Goal: Transaction & Acquisition: Download file/media

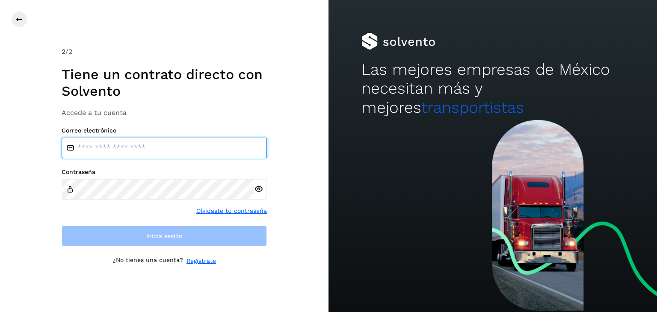
type input "**********"
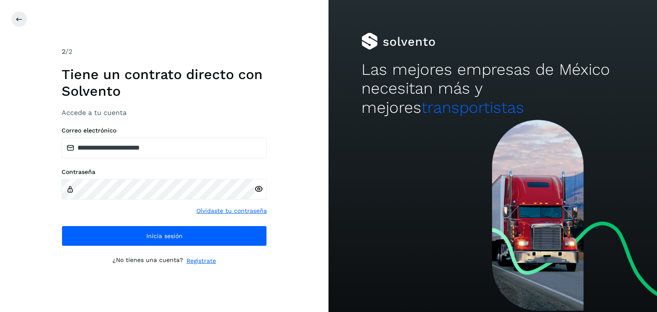
drag, startPoint x: 308, startPoint y: 167, endPoint x: 304, endPoint y: 176, distance: 9.8
click at [308, 168] on div "**********" at bounding box center [164, 156] width 328 height 312
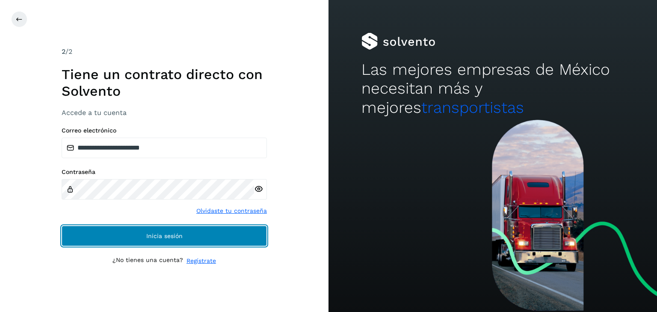
click at [157, 235] on span "Inicia sesión" at bounding box center [164, 236] width 36 height 6
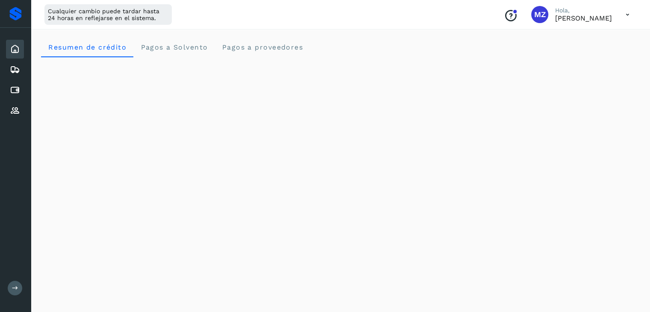
click at [626, 18] on icon at bounding box center [628, 15] width 18 height 18
click at [587, 54] on div "Cerrar sesión" at bounding box center [585, 55] width 102 height 16
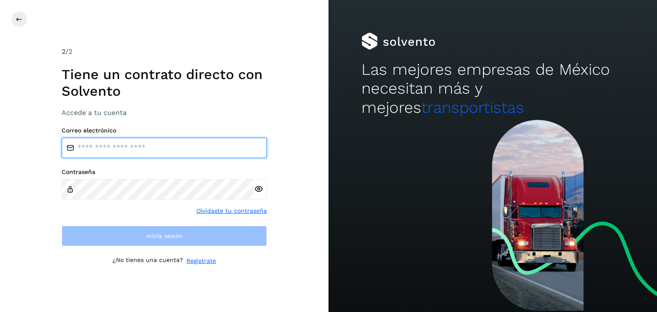
type input "**********"
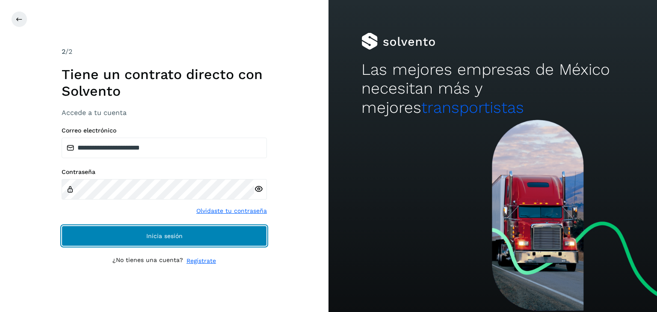
click at [214, 238] on button "Inicia sesión" at bounding box center [164, 236] width 205 height 21
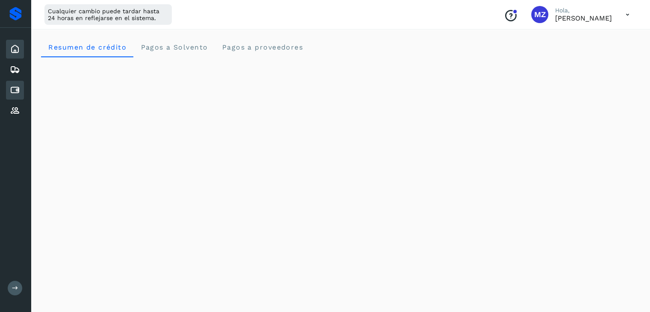
click at [17, 91] on icon at bounding box center [15, 90] width 10 height 10
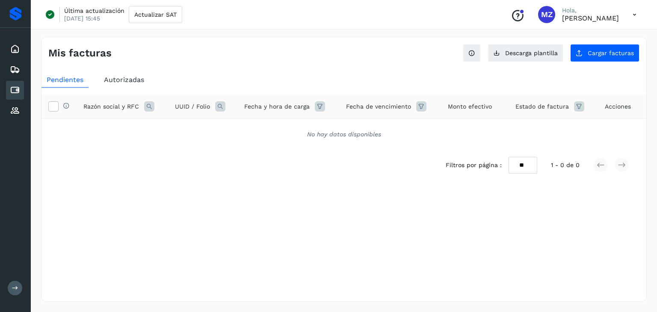
click at [125, 85] on div "Autorizadas" at bounding box center [124, 79] width 50 height 15
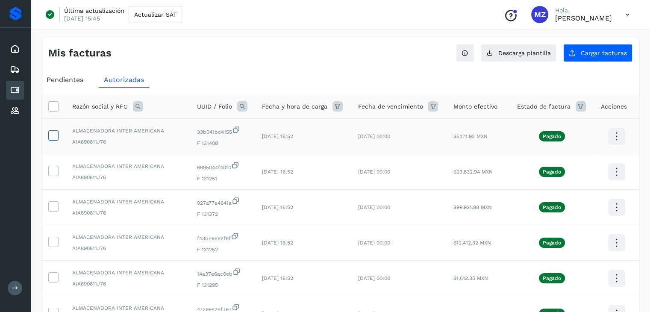
click at [51, 136] on icon at bounding box center [53, 134] width 9 height 9
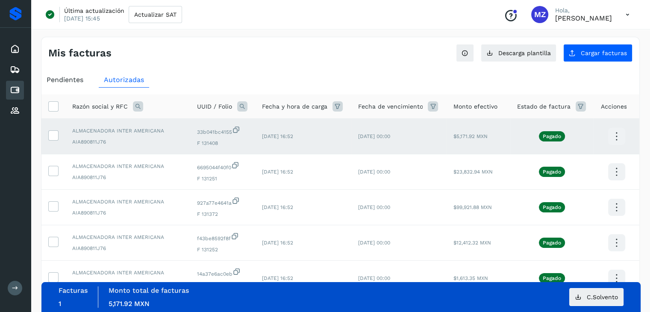
click at [617, 137] on icon at bounding box center [617, 137] width 20 height 20
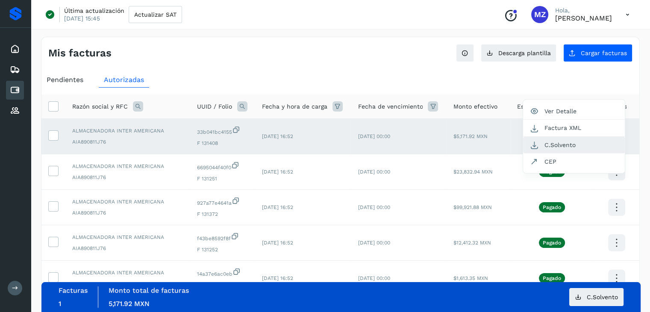
click at [566, 144] on button "C.Solvento" at bounding box center [574, 145] width 102 height 17
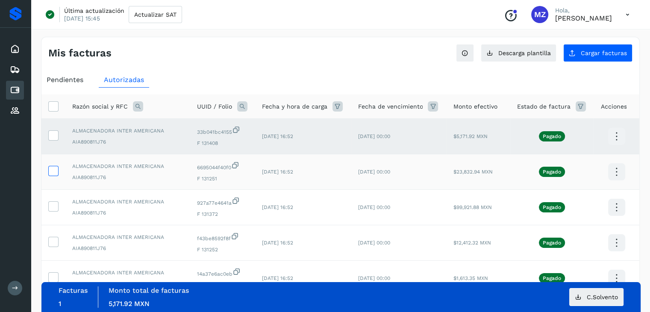
click at [51, 173] on icon at bounding box center [53, 170] width 9 height 9
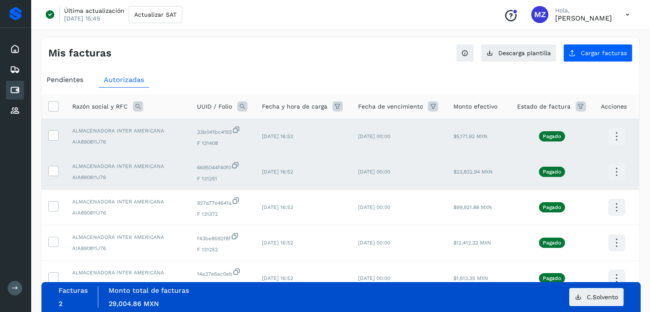
click at [619, 172] on icon at bounding box center [617, 172] width 20 height 20
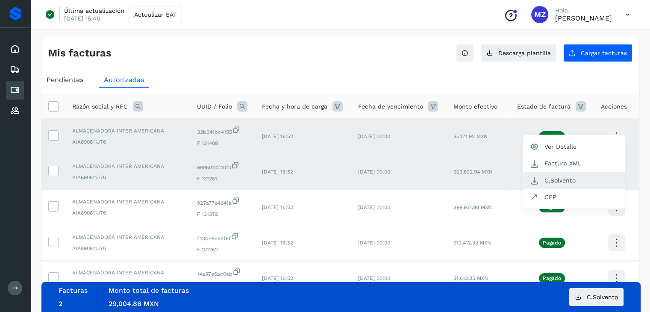
click at [561, 183] on button "C.Solvento" at bounding box center [574, 180] width 102 height 17
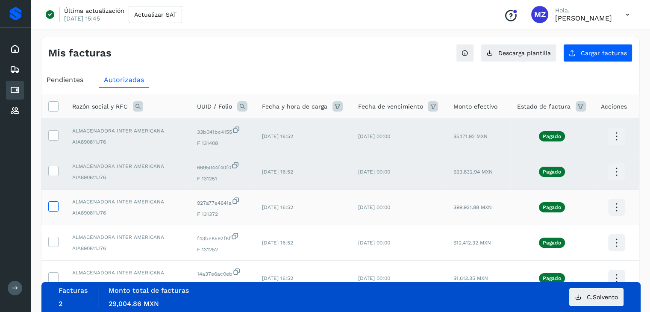
click at [51, 204] on icon at bounding box center [53, 205] width 9 height 9
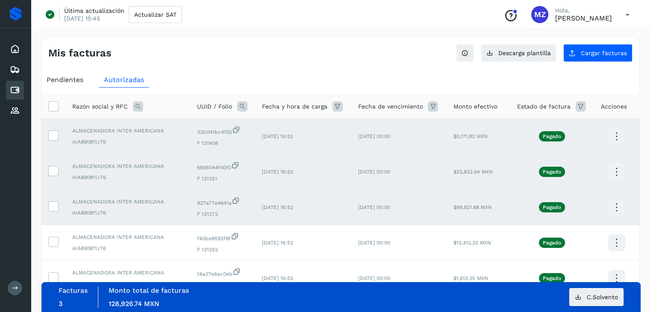
click at [619, 210] on icon at bounding box center [617, 208] width 20 height 20
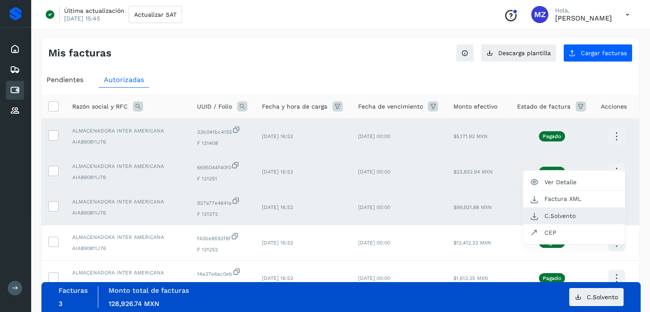
click at [536, 215] on icon "button" at bounding box center [534, 216] width 9 height 9
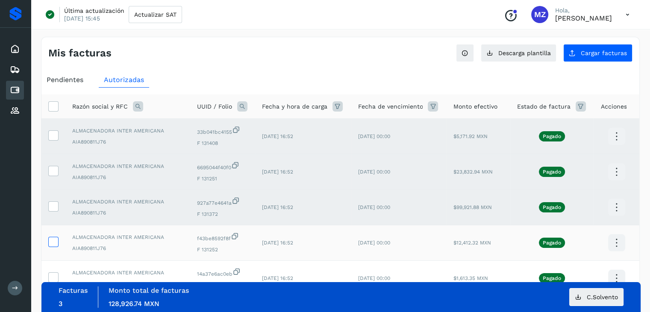
click at [50, 241] on icon at bounding box center [53, 241] width 9 height 9
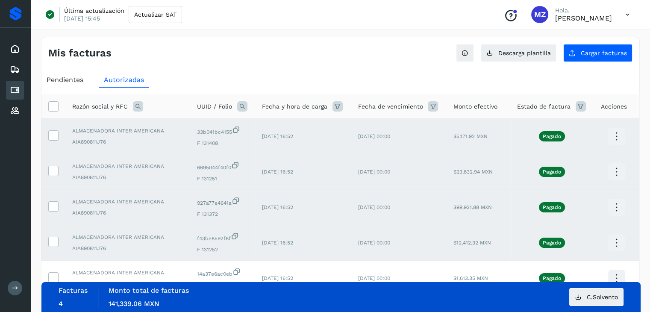
click at [619, 243] on icon at bounding box center [617, 243] width 20 height 20
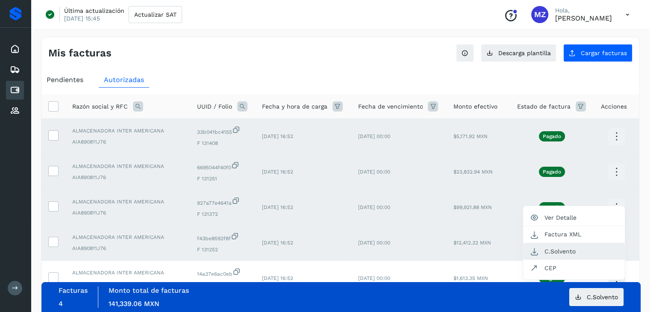
click at [578, 248] on button "C.Solvento" at bounding box center [574, 251] width 102 height 17
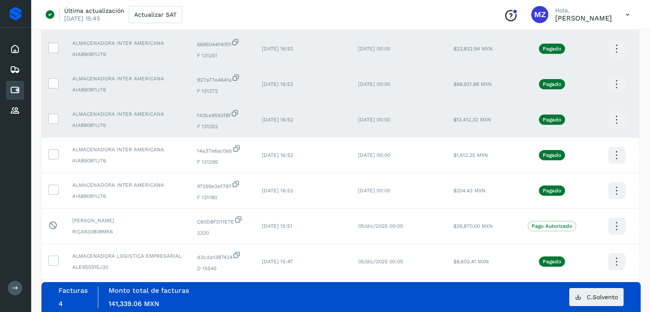
scroll to position [132, 0]
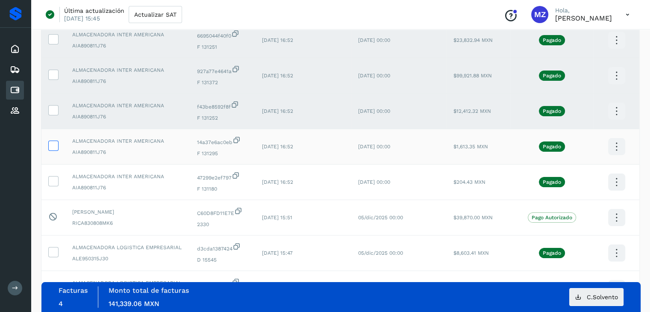
click at [57, 144] on icon at bounding box center [53, 145] width 9 height 9
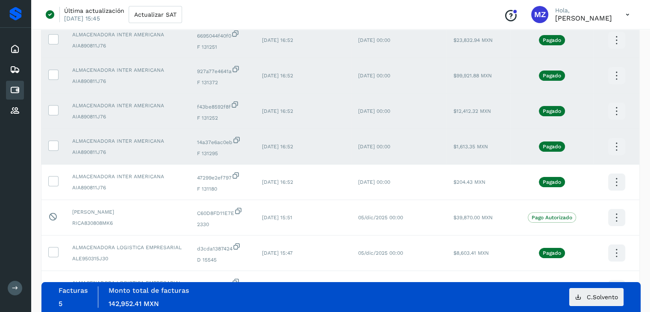
click at [613, 145] on icon at bounding box center [617, 147] width 20 height 20
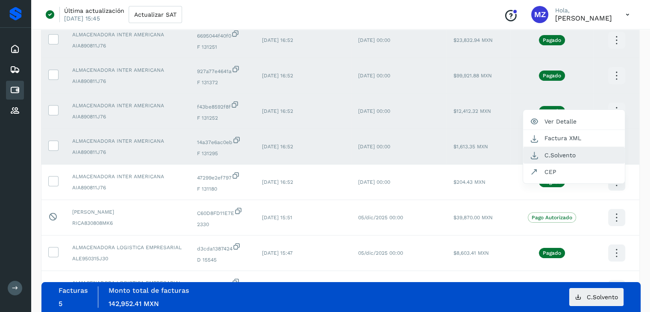
click at [566, 155] on button "C.Solvento" at bounding box center [574, 155] width 102 height 17
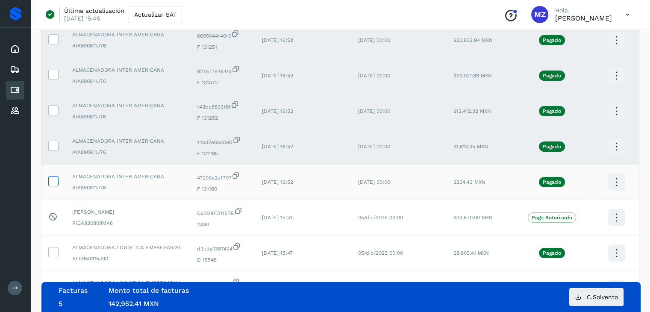
click at [48, 180] on label at bounding box center [53, 181] width 10 height 10
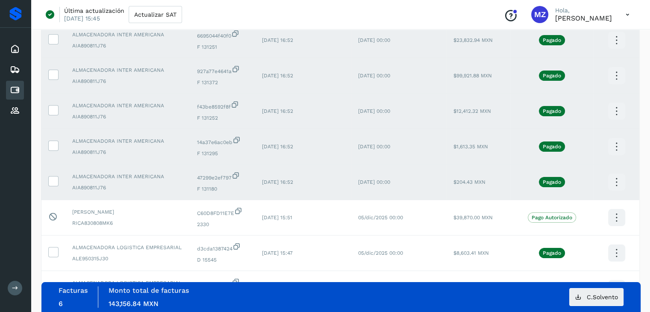
click at [620, 183] on icon at bounding box center [617, 182] width 20 height 20
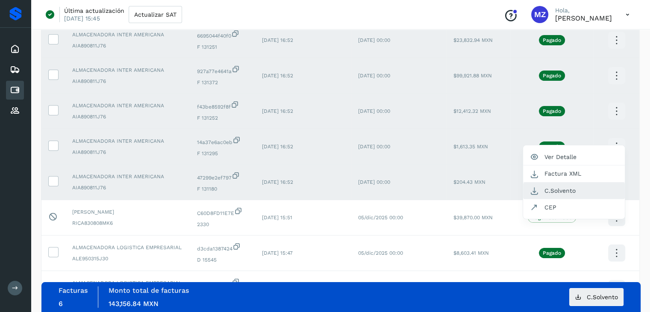
click at [583, 195] on button "C.Solvento" at bounding box center [574, 191] width 102 height 17
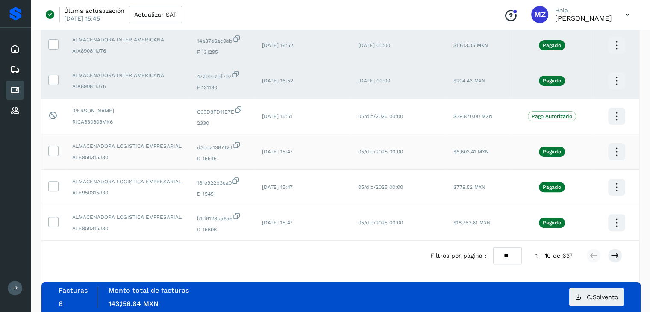
scroll to position [234, 0]
click at [624, 13] on icon at bounding box center [628, 15] width 18 height 18
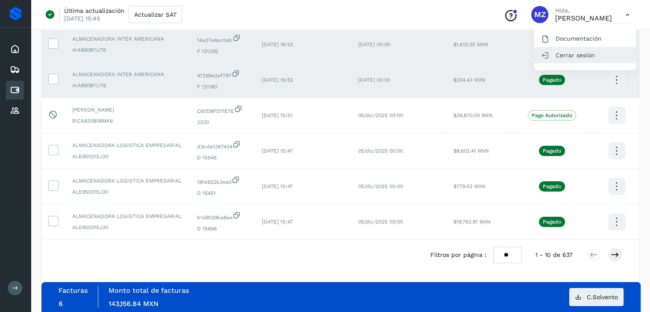
click at [584, 51] on div "Cerrar sesión" at bounding box center [585, 55] width 102 height 16
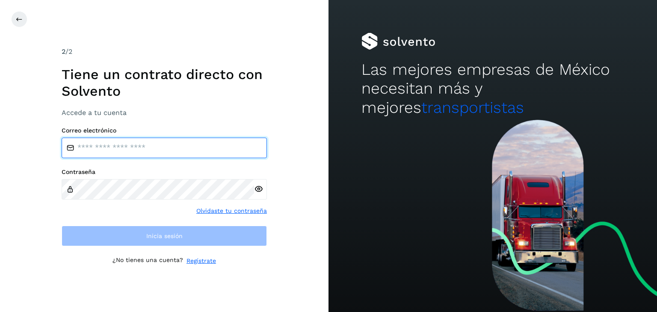
type input "**********"
